Goal: Complete application form

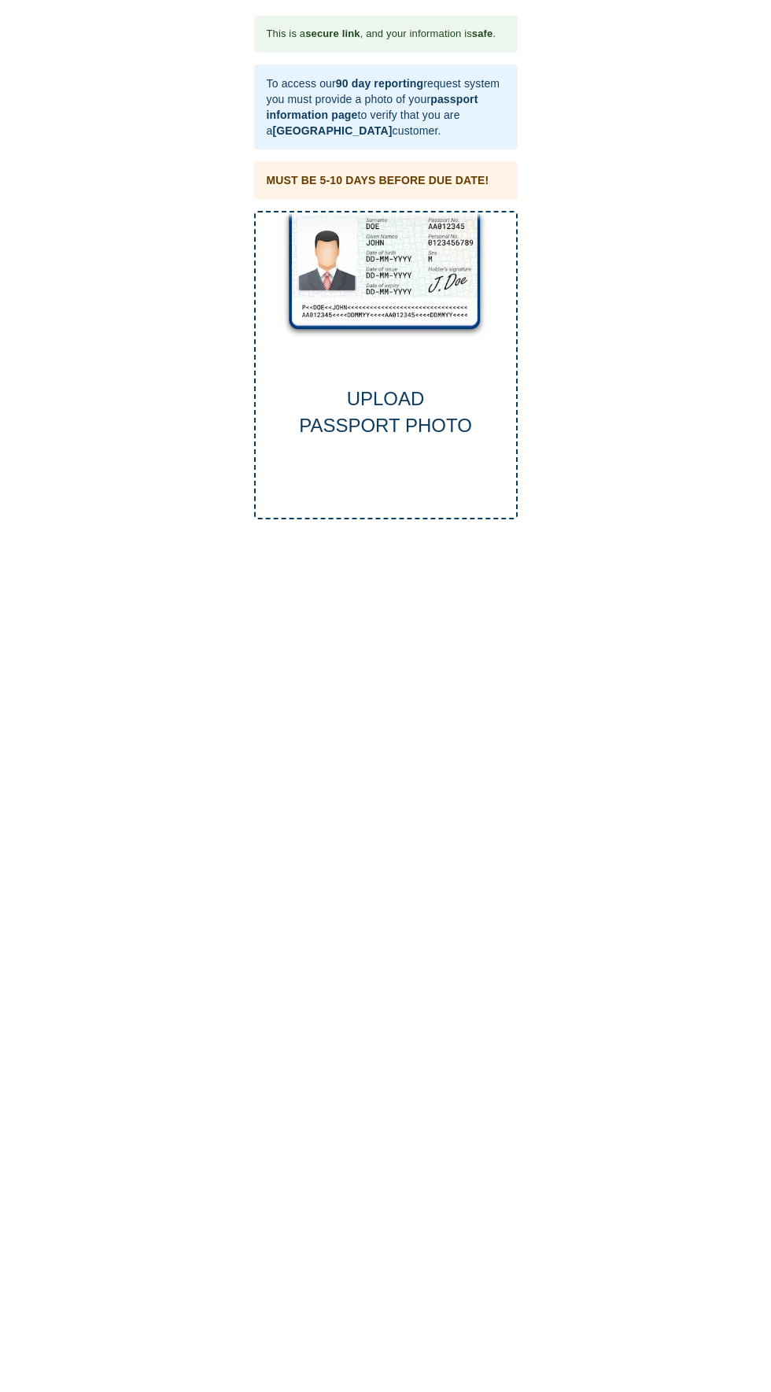
click at [386, 415] on div "UPLOAD PASSPORT PHOTO" at bounding box center [386, 413] width 260 height 54
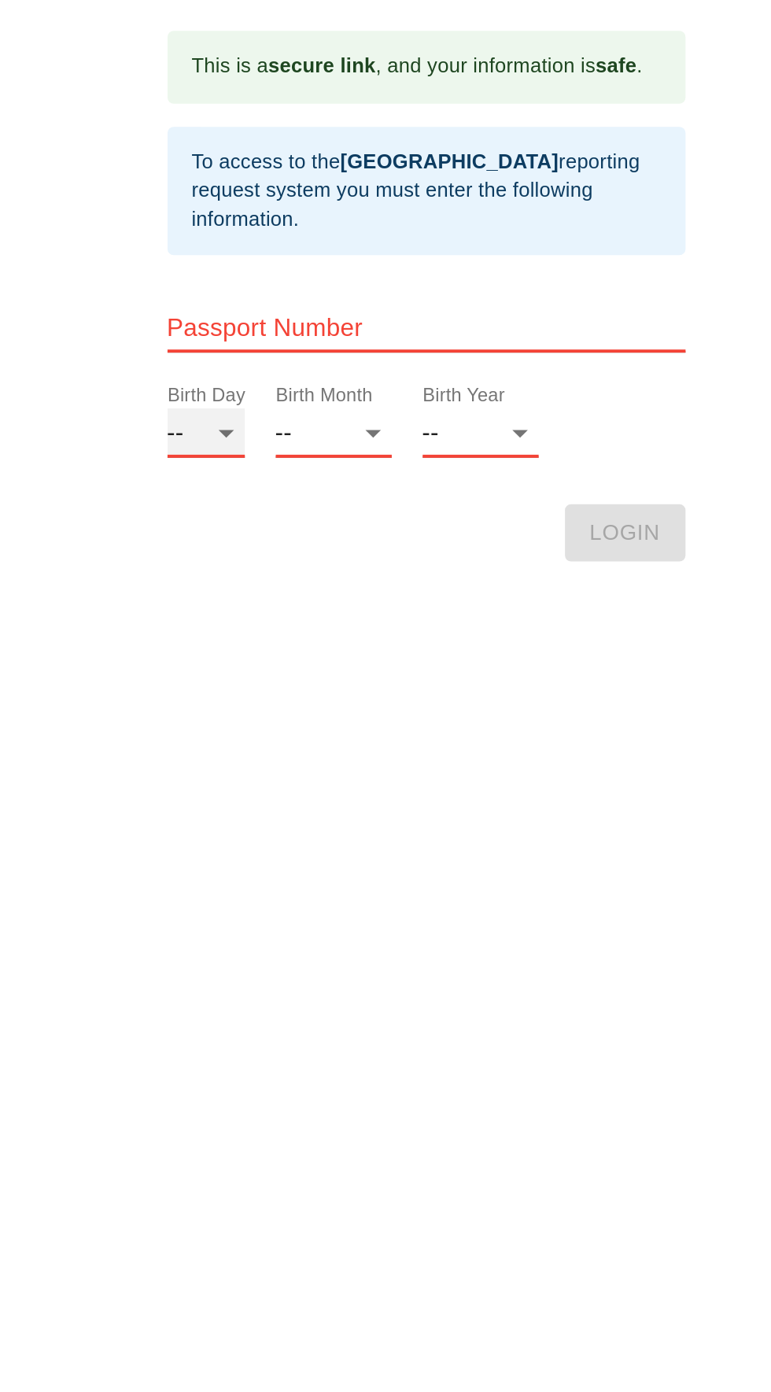
click at [275, 230] on select "-- 01 02 03 04 05 06 07 08 09 10 11 12 13 14 15 16 17 18 19 20 21 22 23 24 25 2…" at bounding box center [273, 220] width 39 height 25
select select "09"
click at [327, 228] on select "-- 01 02 03 04 05 06 07 08 09 10 11 12" at bounding box center [338, 220] width 59 height 25
select select "11"
click at [394, 231] on select "-- 2025 2024 2023 2022 2021 2020 2019 2018 2017 2016 2015 2014 2013 2012 2011 2…" at bounding box center [413, 220] width 59 height 25
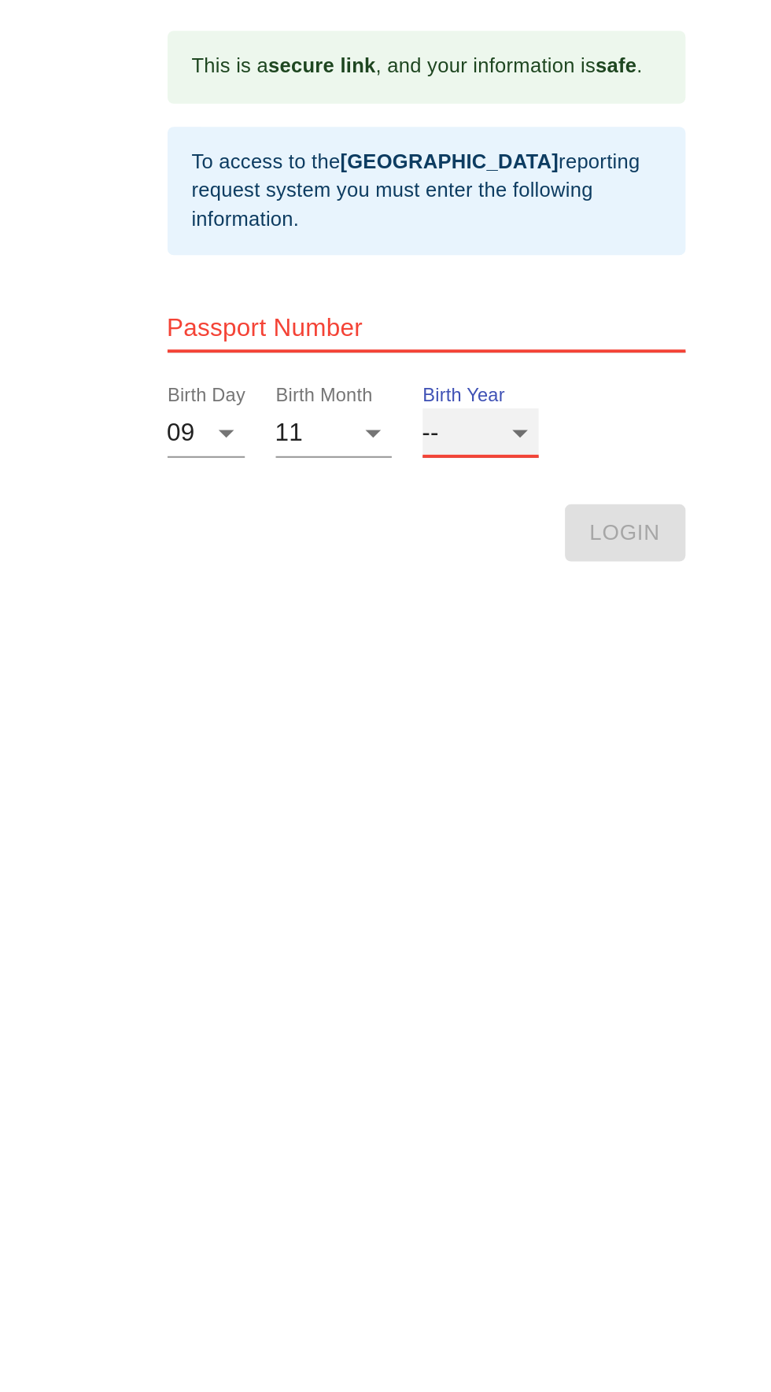
select select "1968"
click at [501, 31] on html "This is a secure link , and your information is safe . To access to the Thai Vi…" at bounding box center [385, 15] width 771 height 31
click at [282, 164] on input "text" at bounding box center [386, 166] width 264 height 25
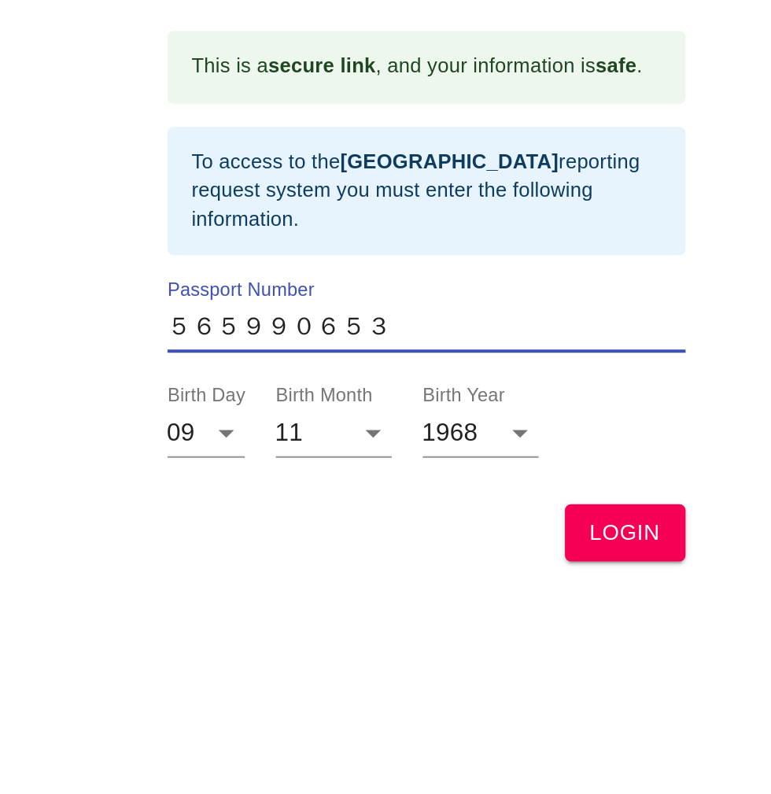
type input "565990653"
click at [501, 264] on span "LOGIN" at bounding box center [487, 271] width 36 height 20
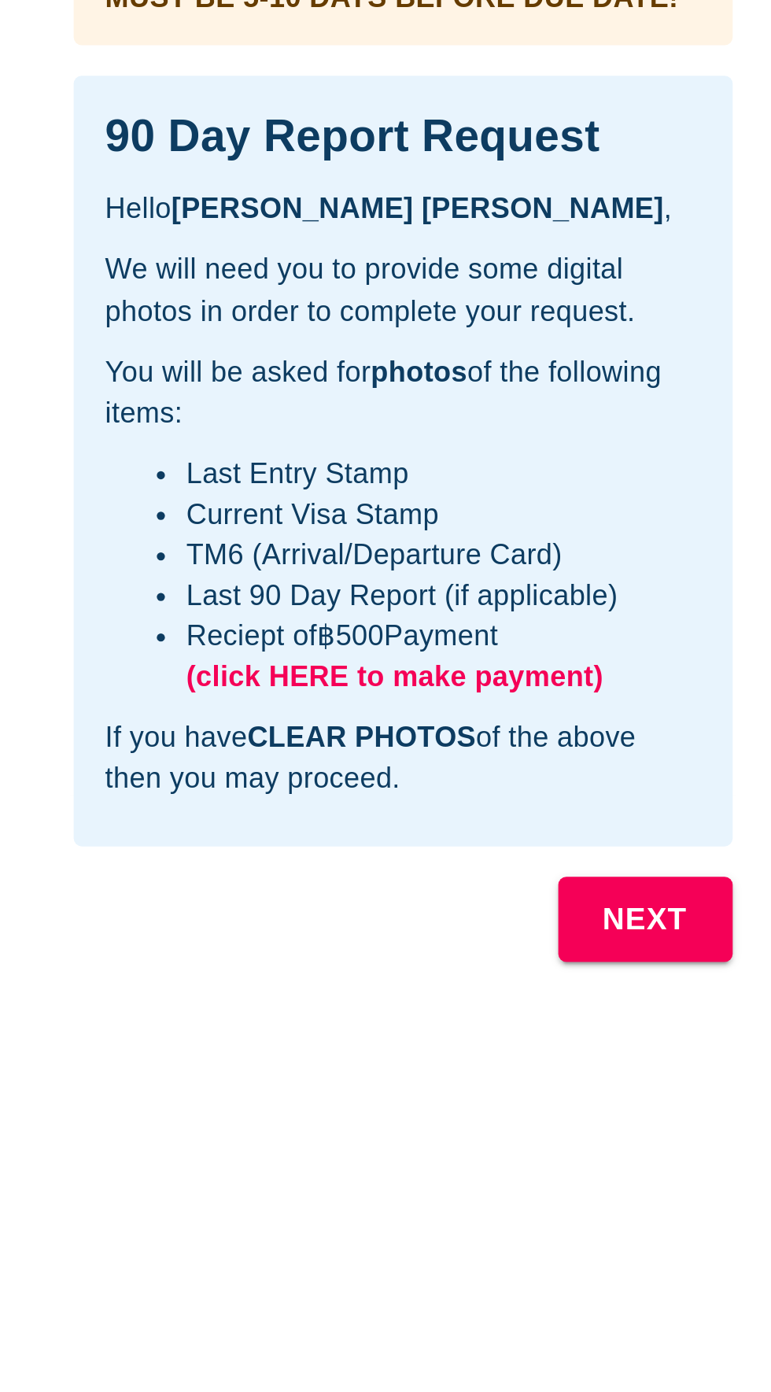
click at [493, 390] on b "NEXT" at bounding box center [480, 396] width 33 height 20
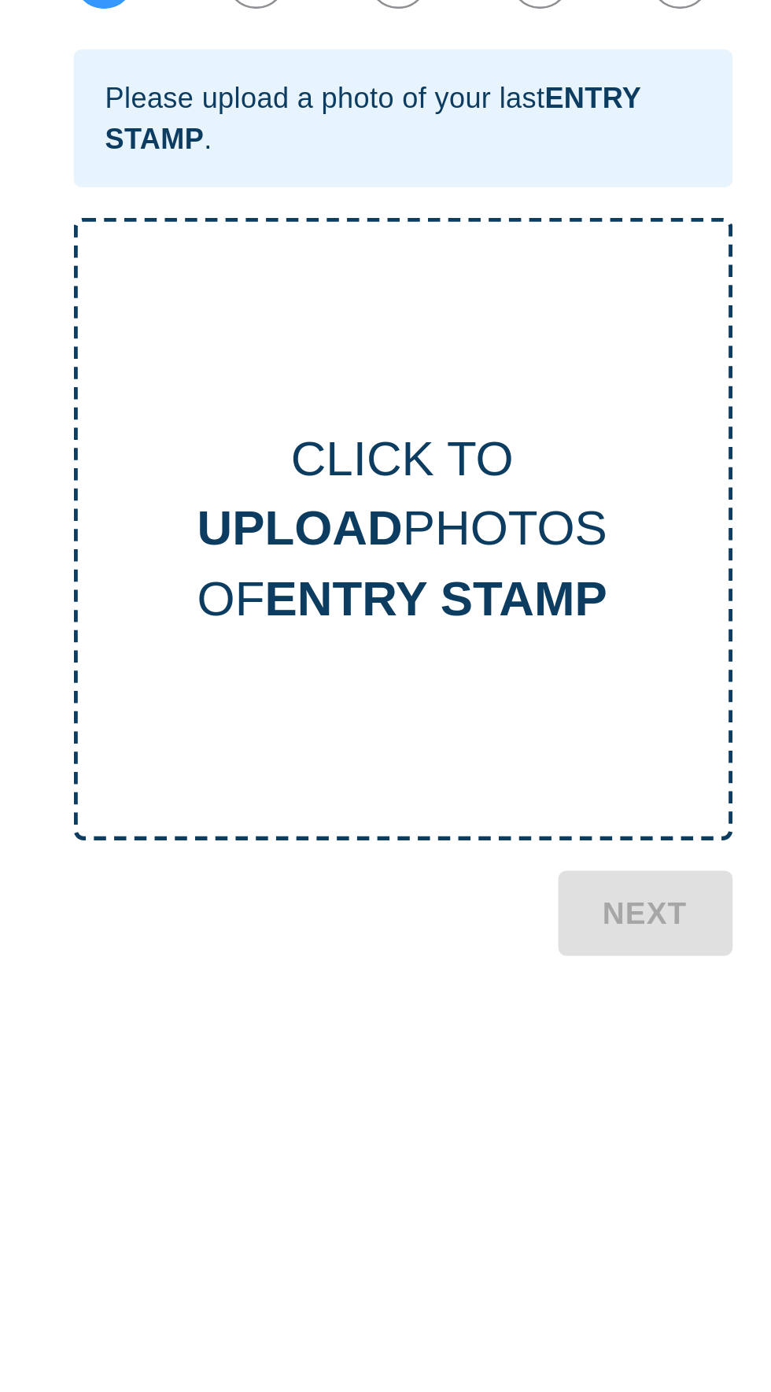
click at [309, 301] on div "CLICK TO UPLOAD PHOTOS OF ENTRY STAMP" at bounding box center [386, 245] width 256 height 242
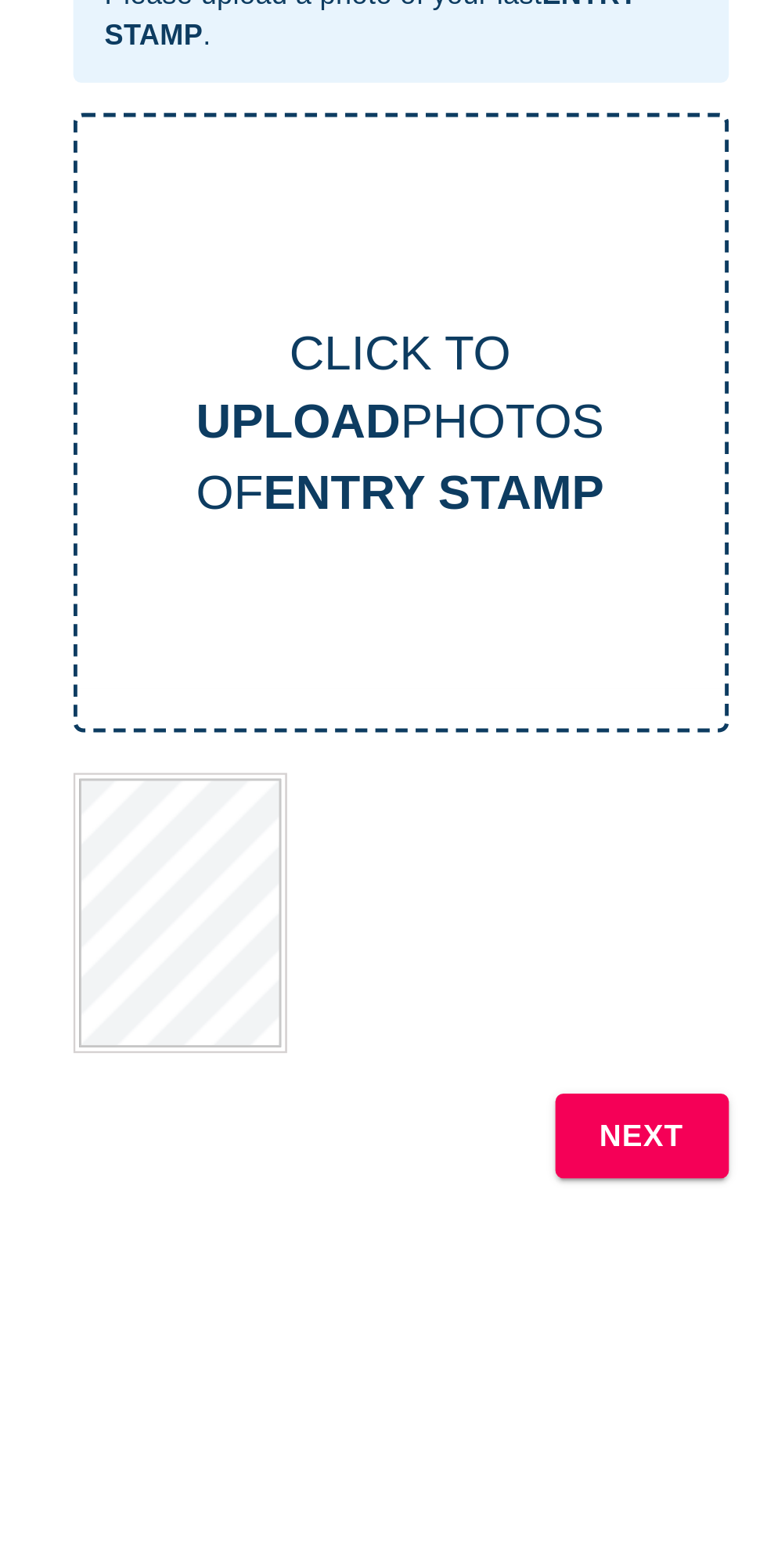
click at [479, 516] on b "NEXT" at bounding box center [478, 520] width 33 height 20
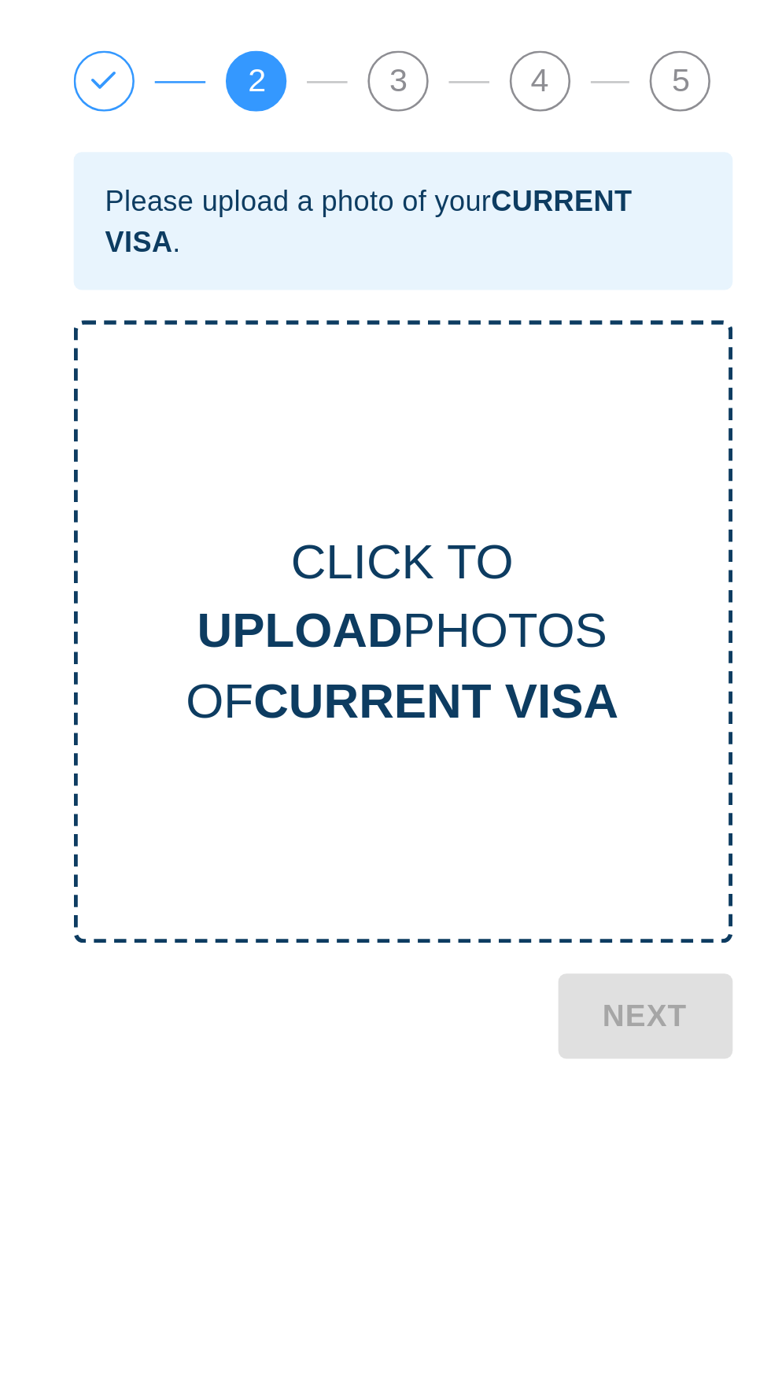
click at [432, 268] on b "CURRENT VISA" at bounding box center [399, 271] width 142 height 21
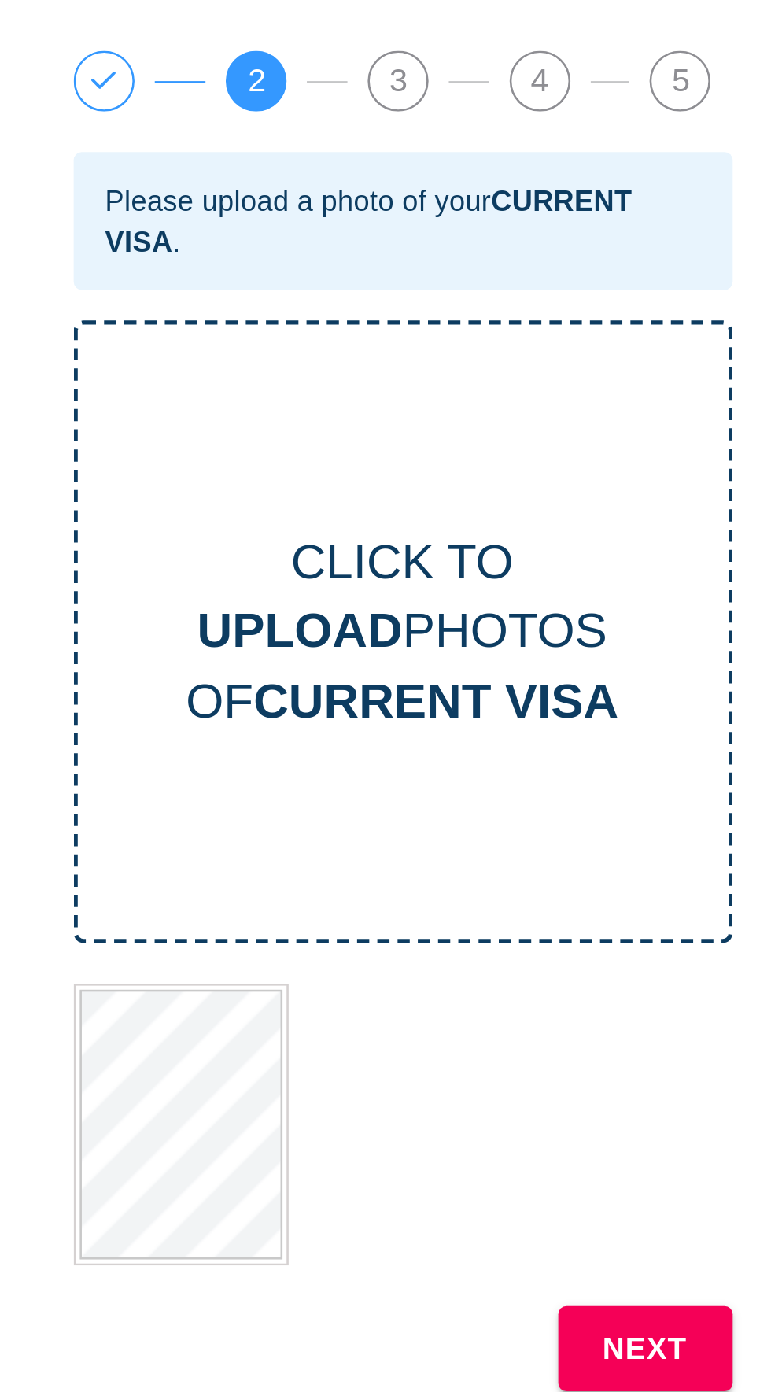
click at [454, 526] on button "NEXT" at bounding box center [480, 523] width 68 height 33
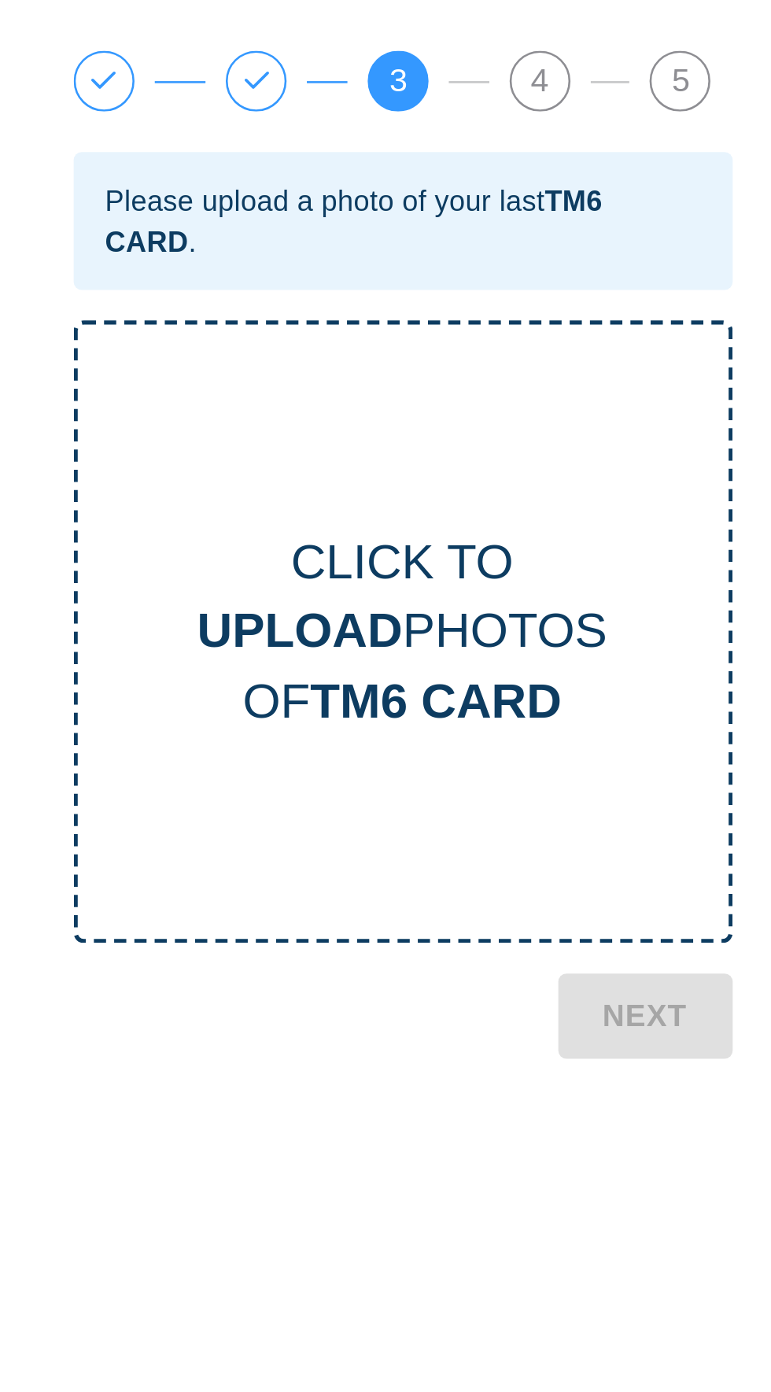
click at [434, 289] on div "CLICK TO UPLOAD PHOTOS OF TM6 CARD" at bounding box center [386, 245] width 256 height 242
click at [437, 264] on b "TM6 CARD" at bounding box center [399, 271] width 98 height 21
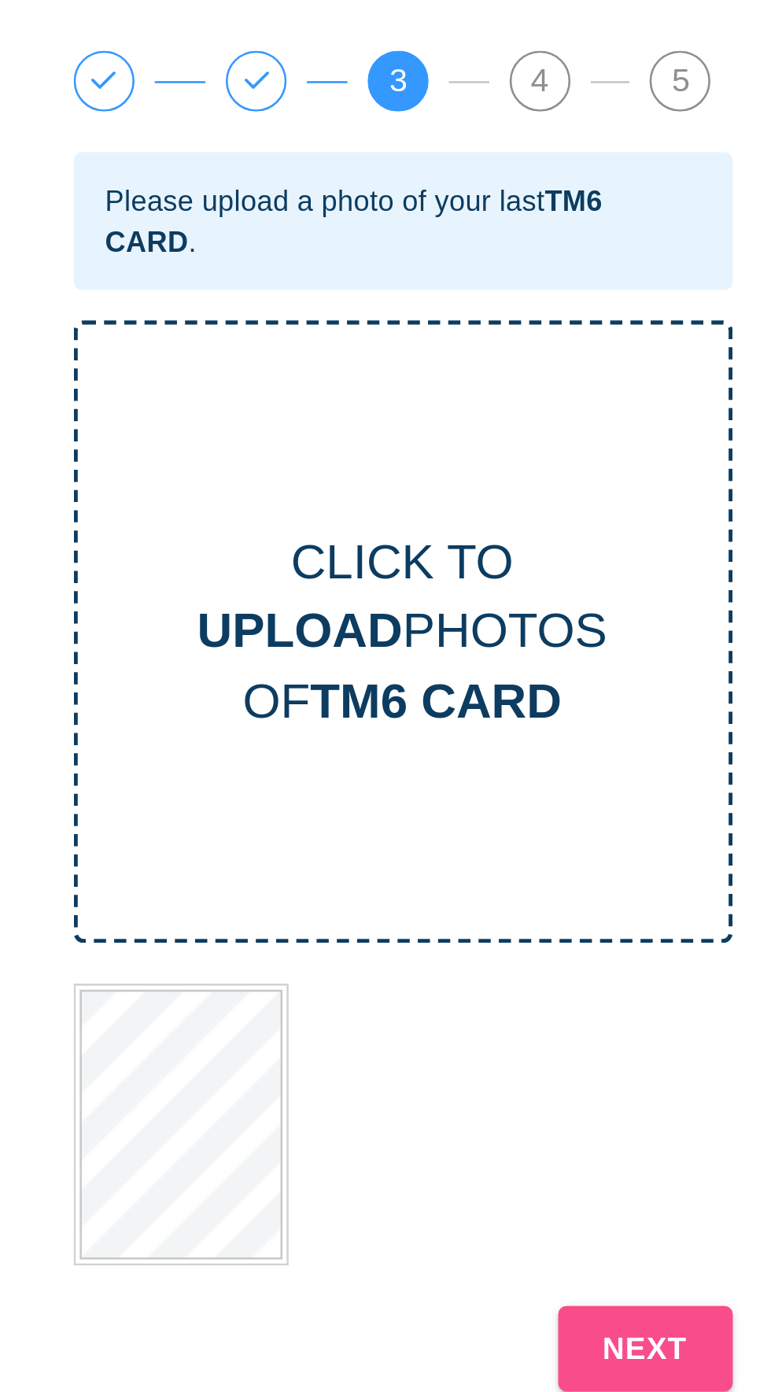
click at [464, 525] on button "NEXT" at bounding box center [480, 523] width 68 height 33
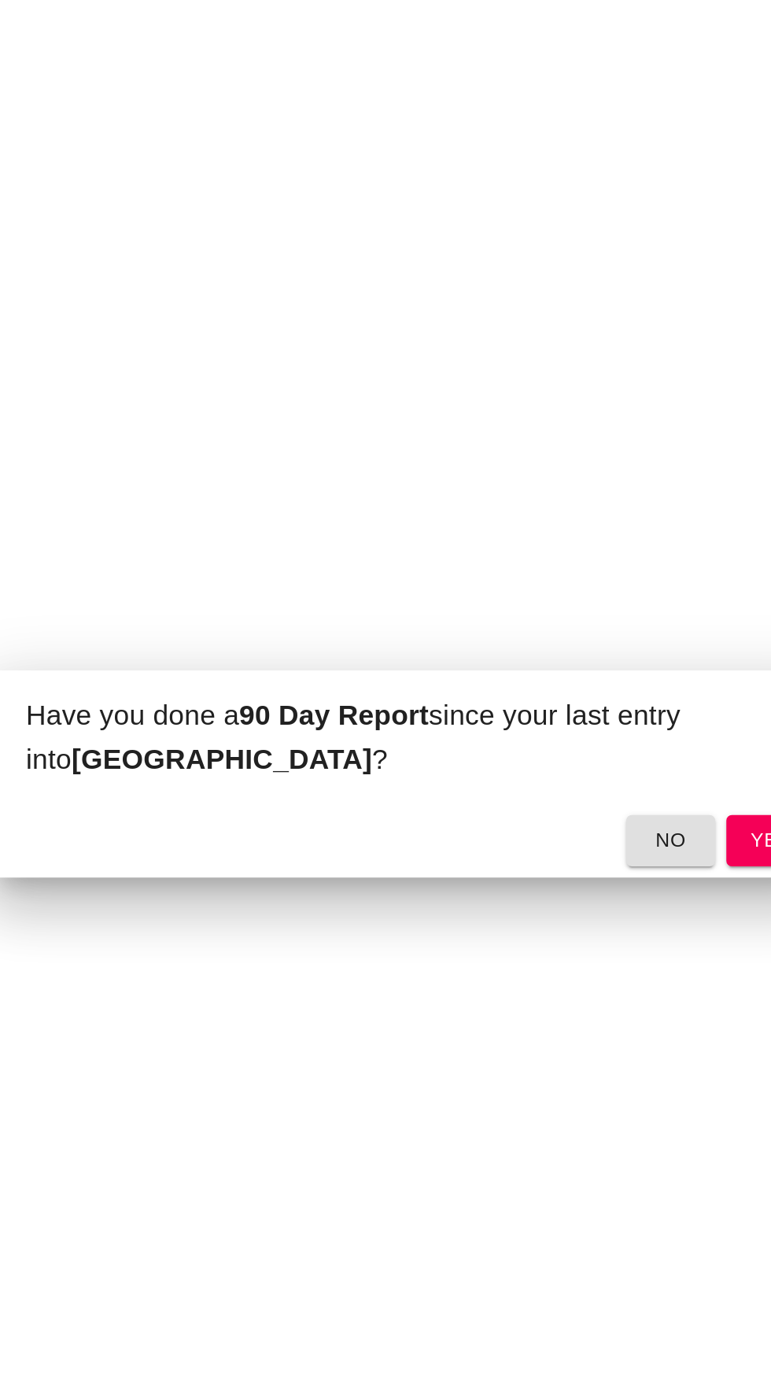
click at [528, 734] on span "no" at bounding box center [533, 734] width 25 height 20
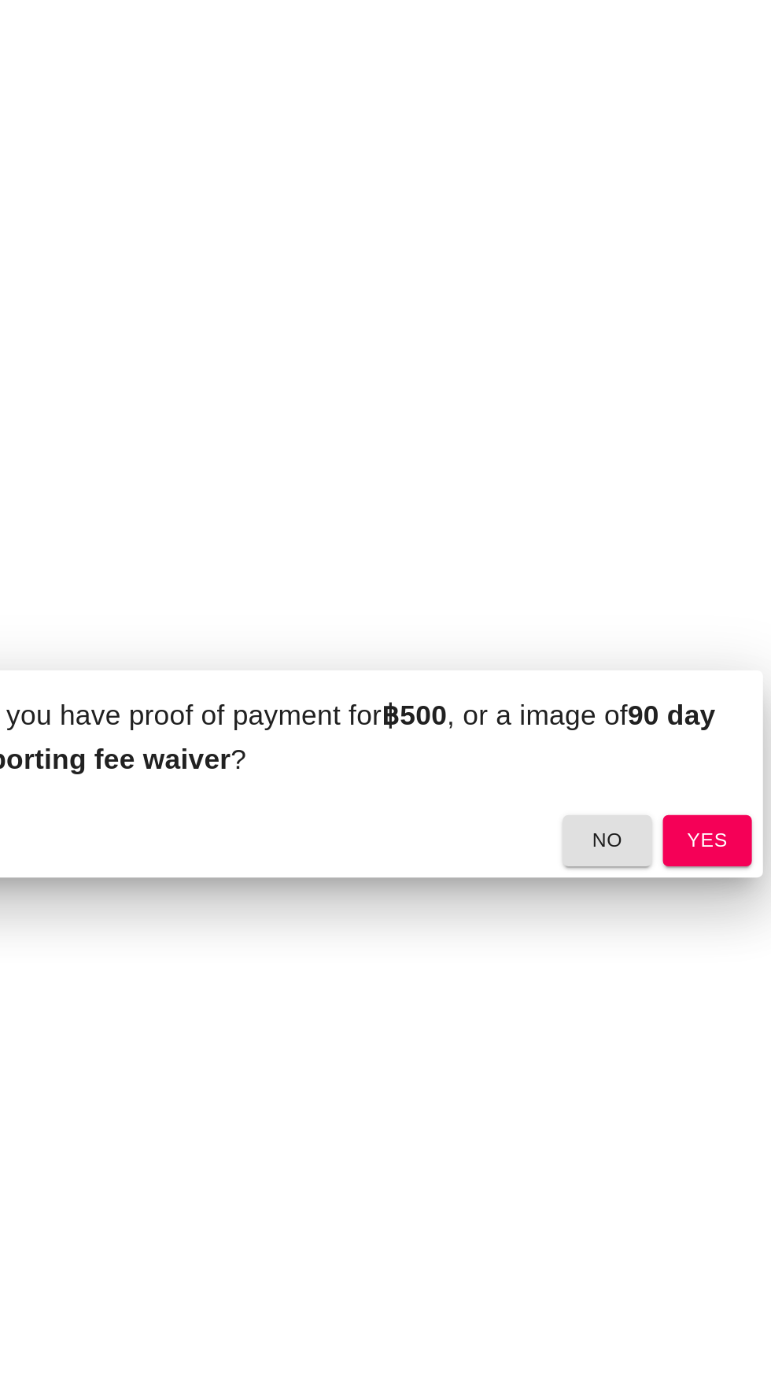
click at [598, 725] on span "yes" at bounding box center [590, 734] width 25 height 20
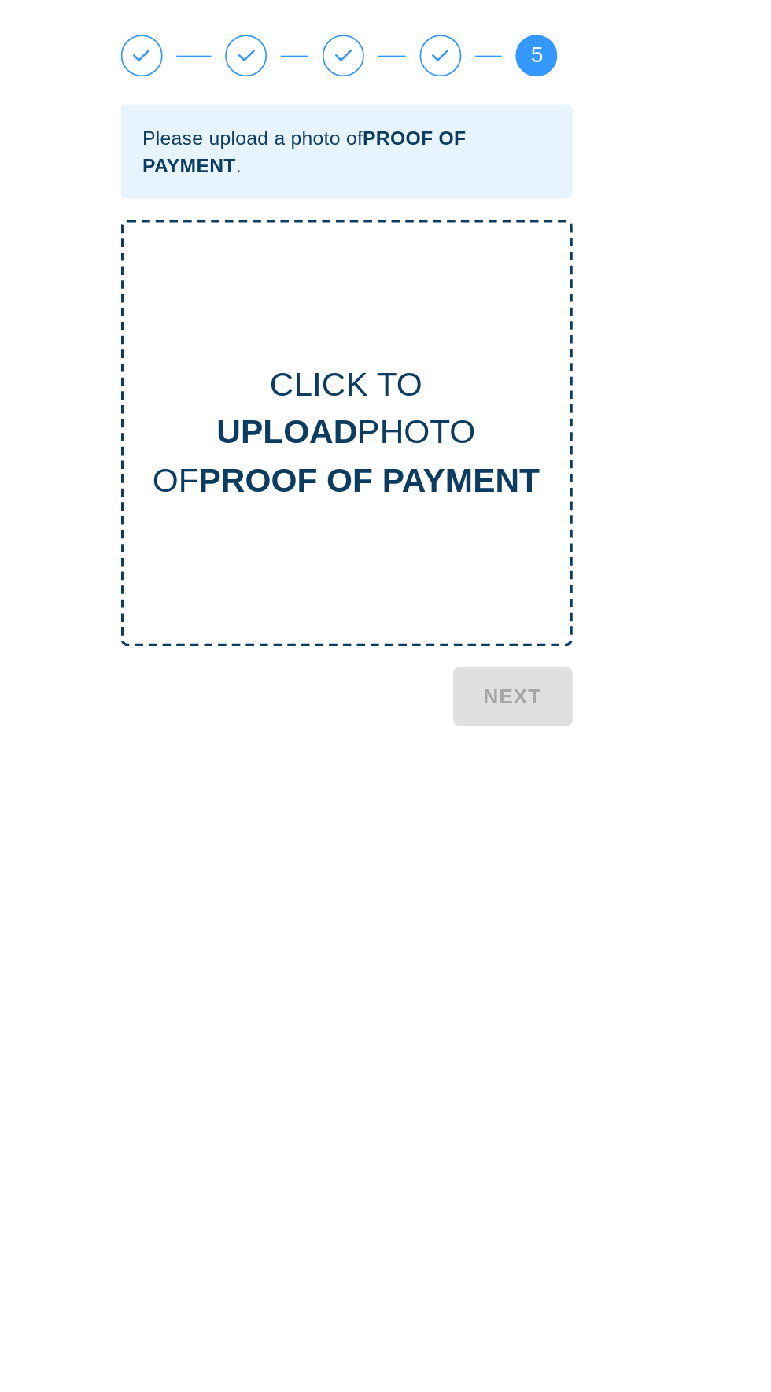
click at [331, 234] on b "UPLOAD" at bounding box center [351, 244] width 79 height 21
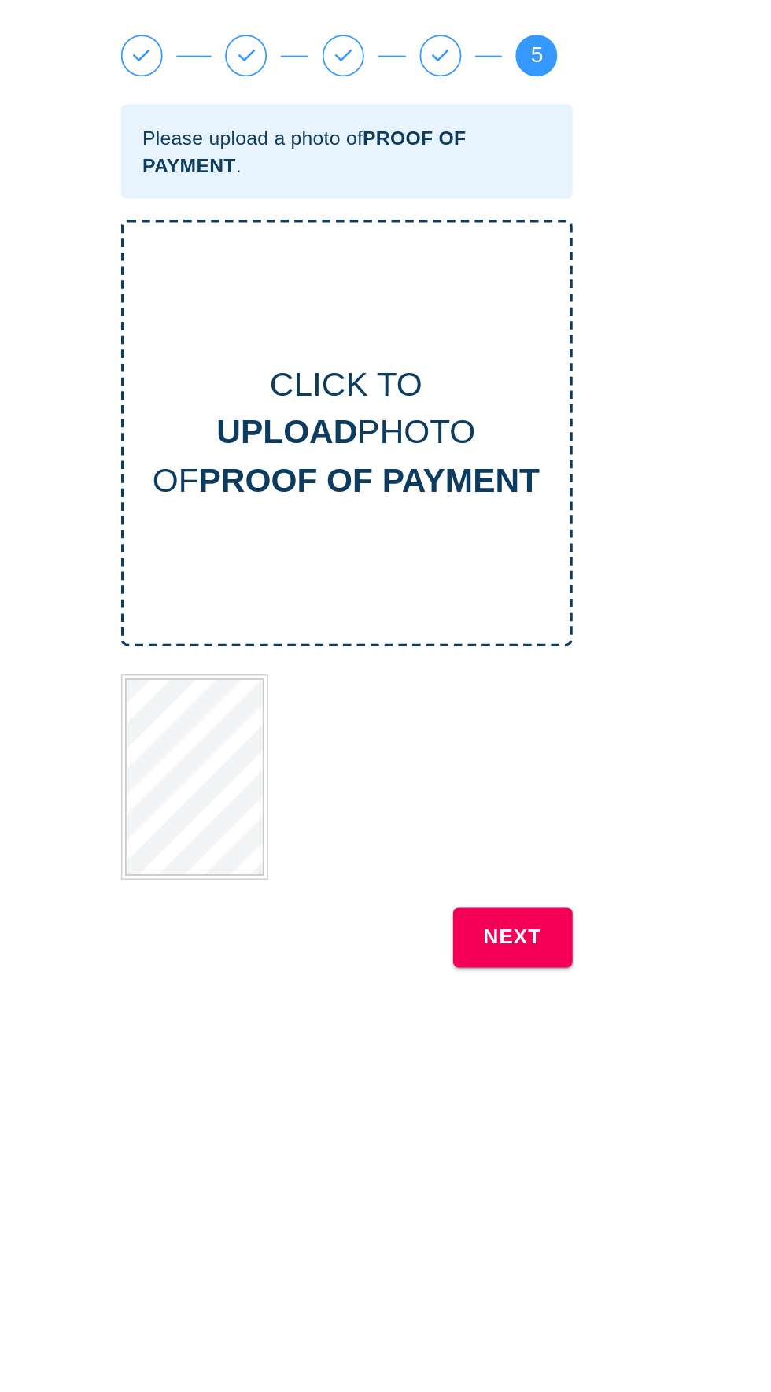
click at [484, 524] on b "NEXT" at bounding box center [480, 530] width 33 height 20
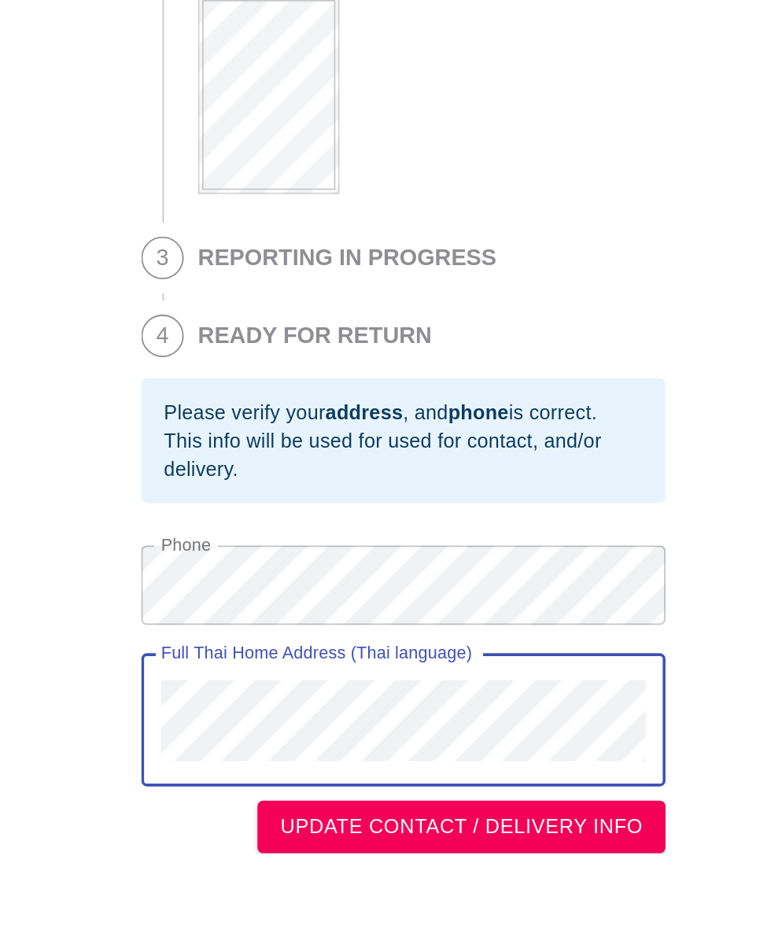
click at [497, 875] on span "UPDATE CONTACT / DELIVERY INFO" at bounding box center [417, 881] width 201 height 20
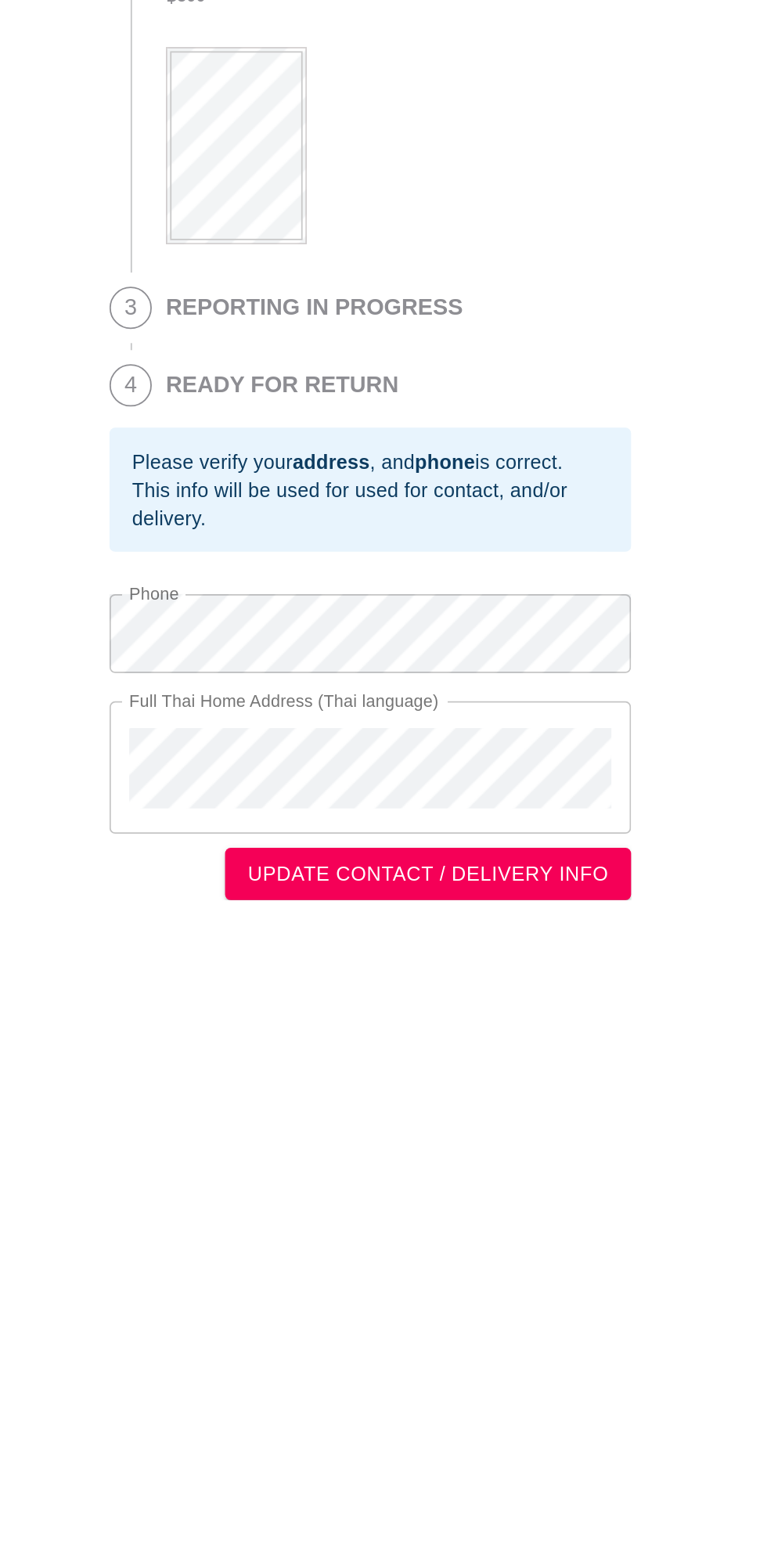
click at [499, 871] on span "UPDATE CONTACT / DELIVERY INFO" at bounding box center [415, 877] width 200 height 20
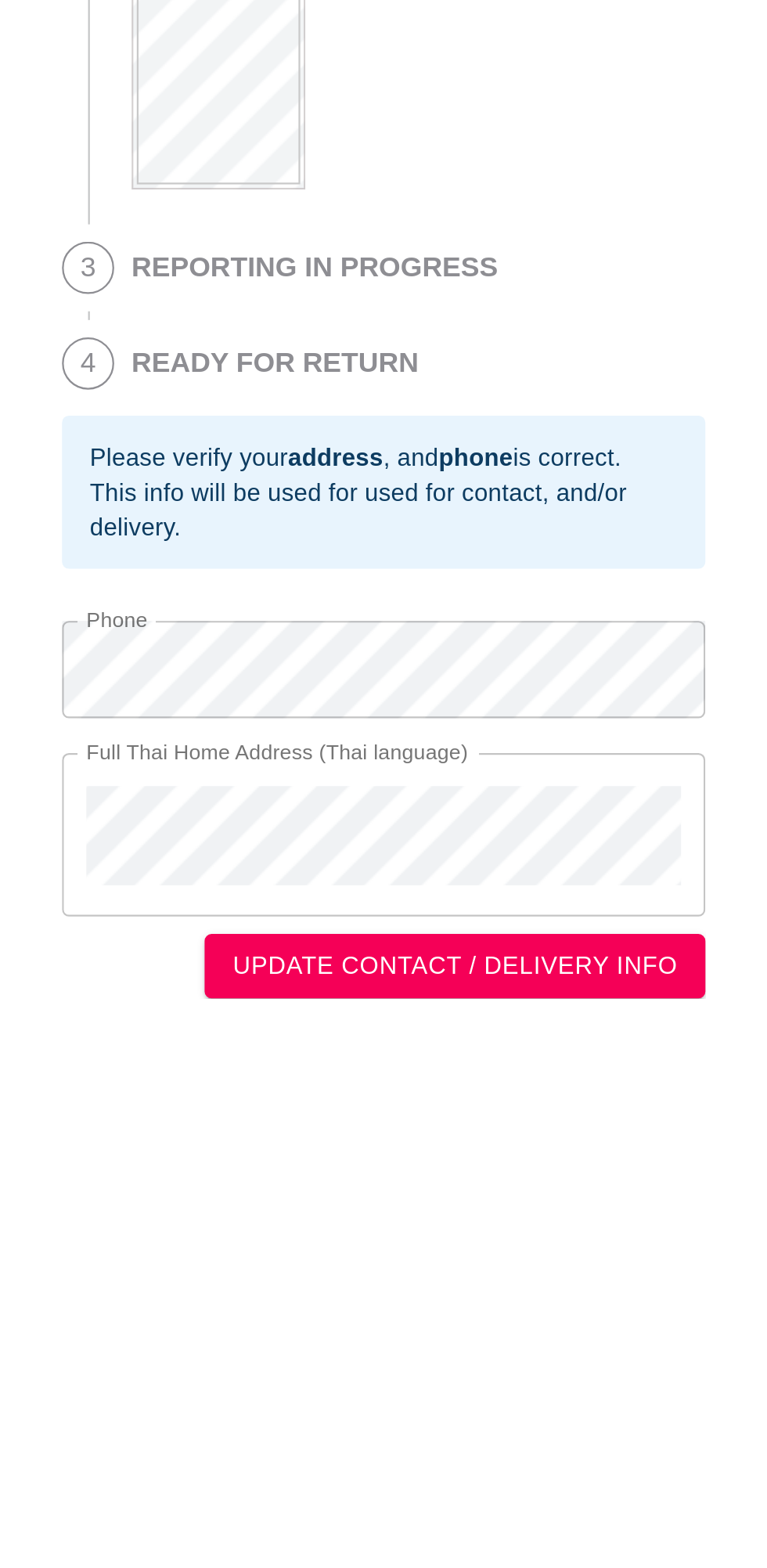
click at [452, 882] on span "UPDATE CONTACT / DELIVERY INFO" at bounding box center [415, 877] width 200 height 20
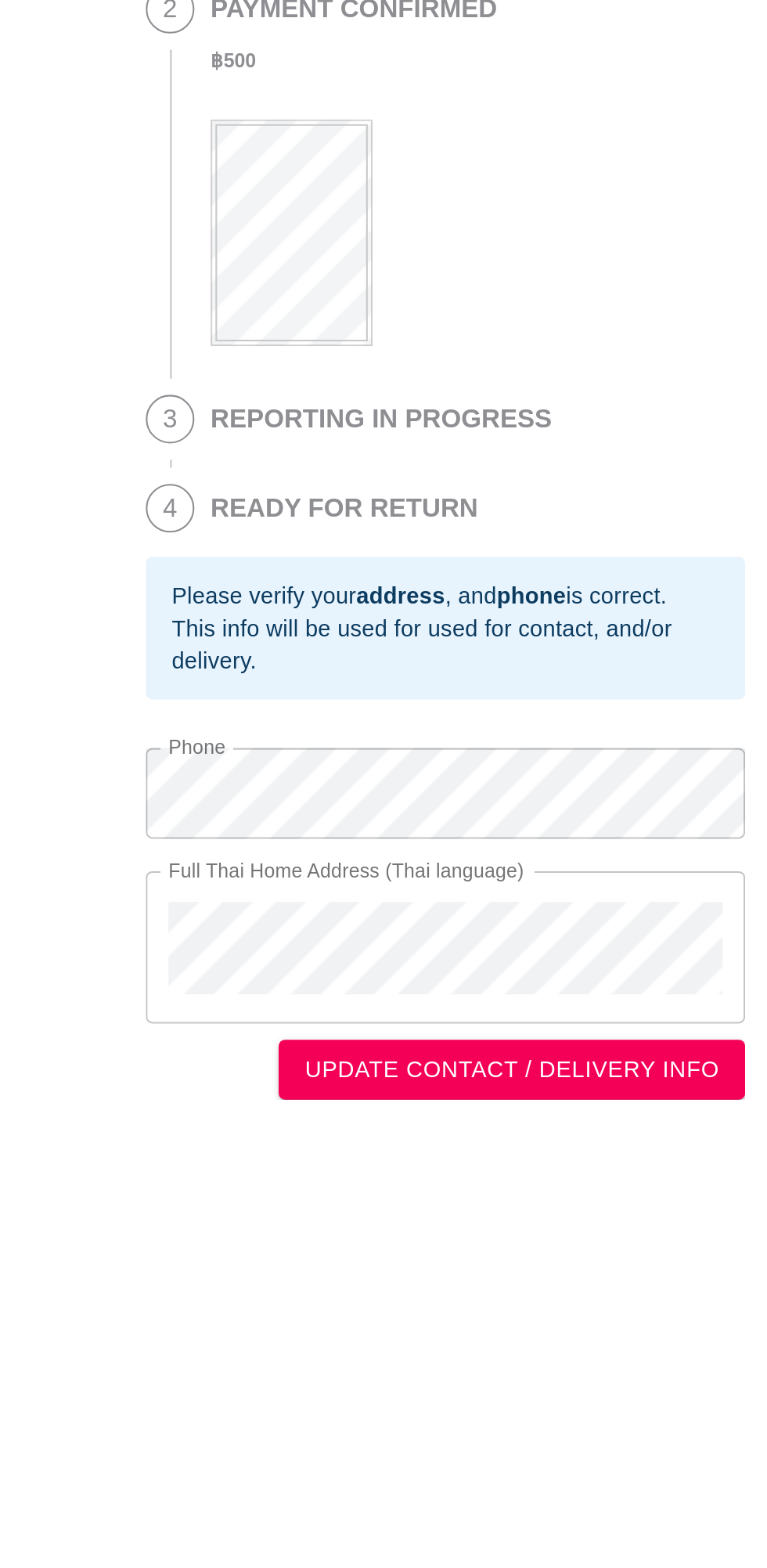
click at [382, 886] on span "UPDATE CONTACT / DELIVERY INFO" at bounding box center [415, 877] width 200 height 20
